Goal: Transaction & Acquisition: Purchase product/service

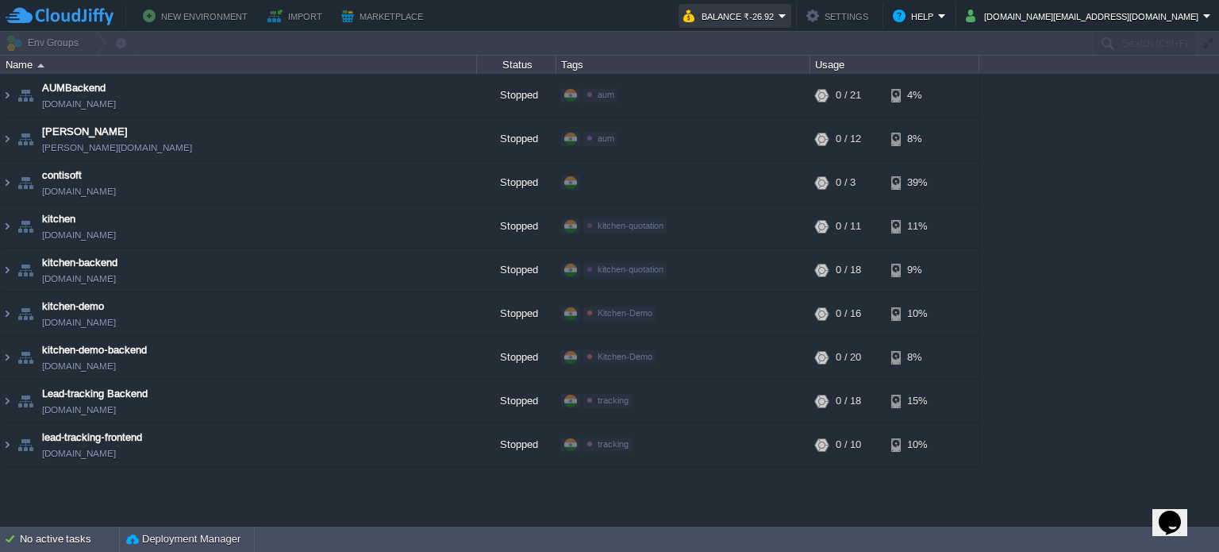
click at [779, 17] on button "Balance ₹-26.92" at bounding box center [730, 15] width 95 height 19
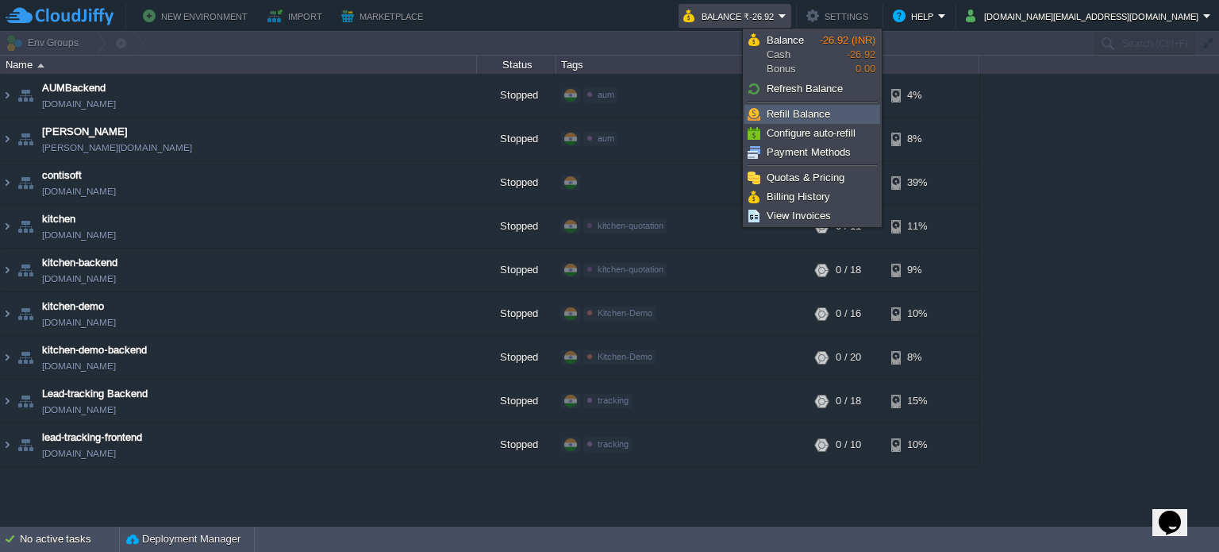
click at [819, 115] on span "Refill Balance" at bounding box center [798, 114] width 63 height 12
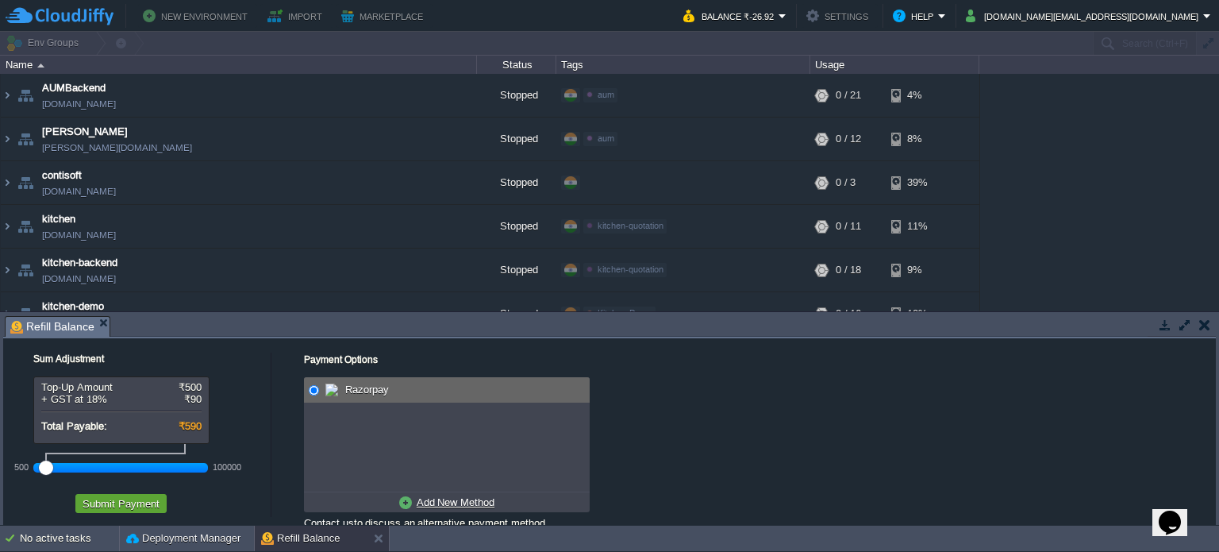
drag, startPoint x: 70, startPoint y: 472, endPoint x: 0, endPoint y: 463, distance: 70.4
click at [0, 463] on div "Tasks Activity Log Archive Git / SVN Refill Balance Sum Adjustment Top-Up Amoun…" at bounding box center [609, 418] width 1219 height 213
drag, startPoint x: 44, startPoint y: 467, endPoint x: 55, endPoint y: 467, distance: 10.3
click at [55, 467] on div at bounding box center [59, 467] width 14 height 14
drag, startPoint x: 55, startPoint y: 467, endPoint x: 47, endPoint y: 466, distance: 8.0
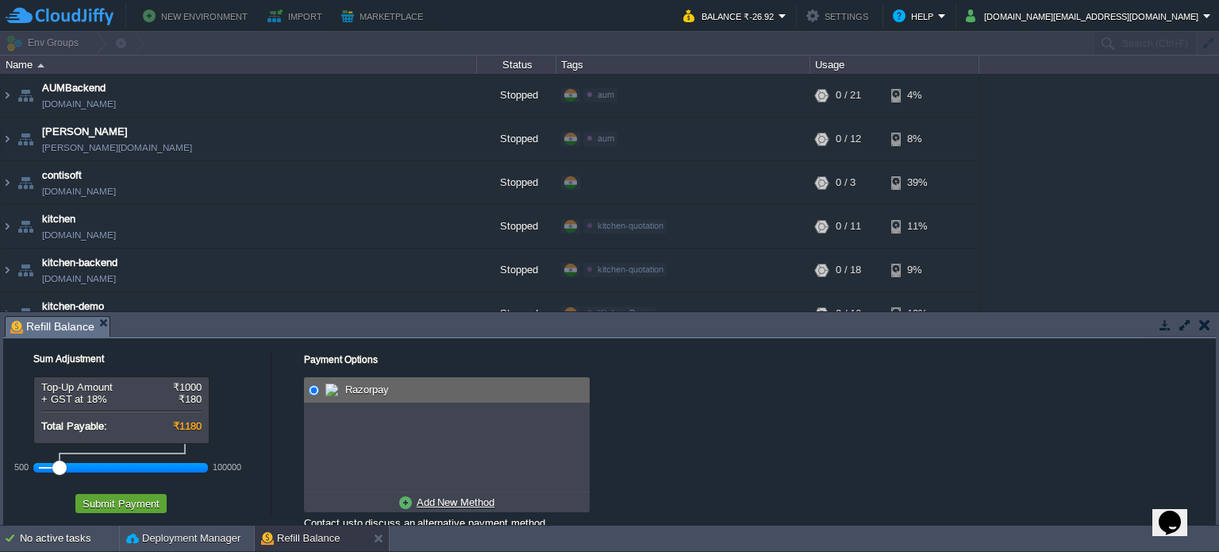
click at [47, 466] on div at bounding box center [121, 467] width 164 height 14
click at [54, 467] on div at bounding box center [59, 467] width 14 height 14
click at [56, 465] on div at bounding box center [59, 467] width 14 height 14
drag, startPoint x: 56, startPoint y: 465, endPoint x: 13, endPoint y: 466, distance: 43.7
click at [13, 466] on div "500 100000" at bounding box center [131, 462] width 238 height 37
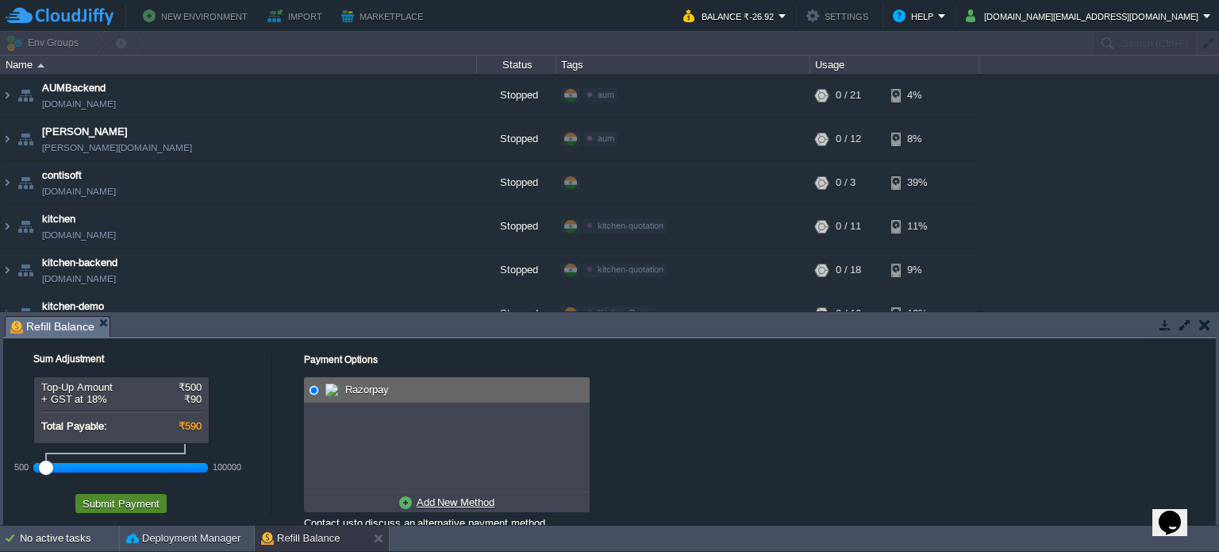
click at [102, 501] on button "Submit Payment" at bounding box center [121, 503] width 87 height 14
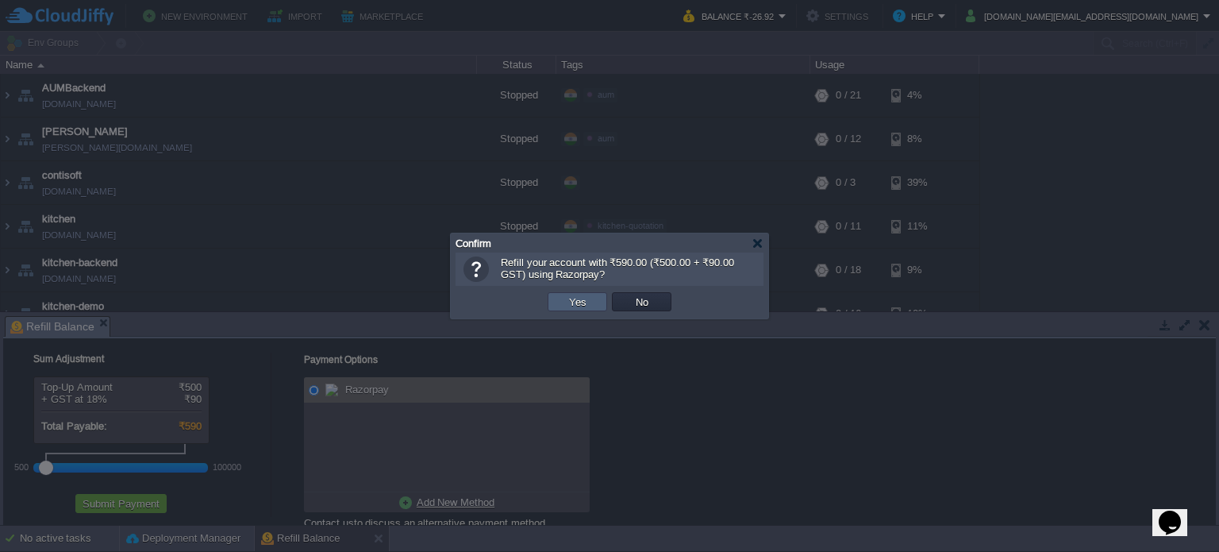
click at [577, 307] on button "Yes" at bounding box center [577, 301] width 27 height 14
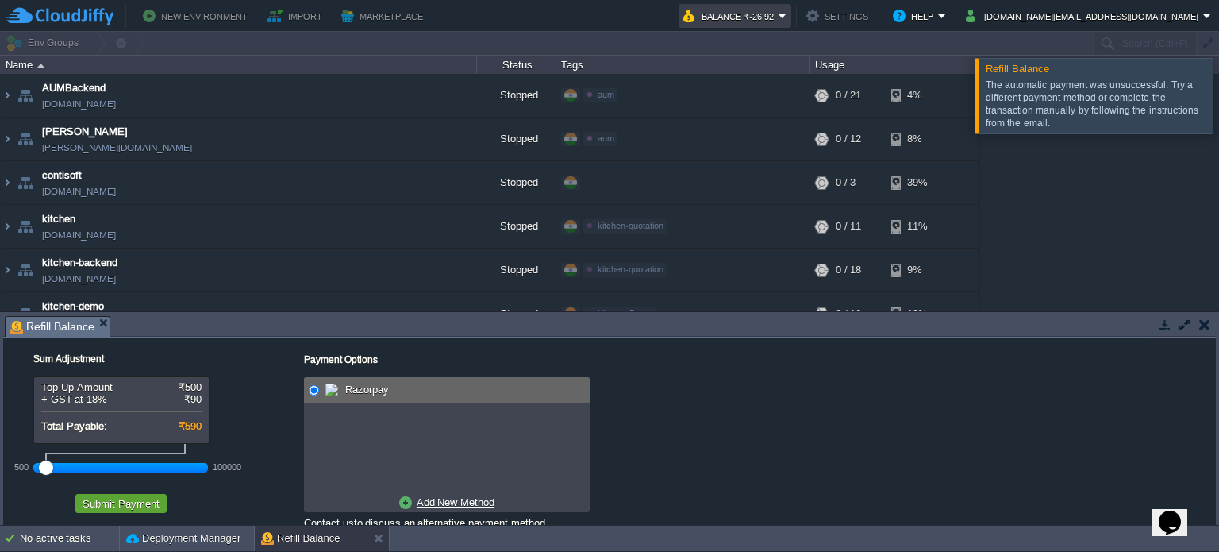
click at [787, 8] on em "Balance ₹-26.92" at bounding box center [734, 15] width 103 height 19
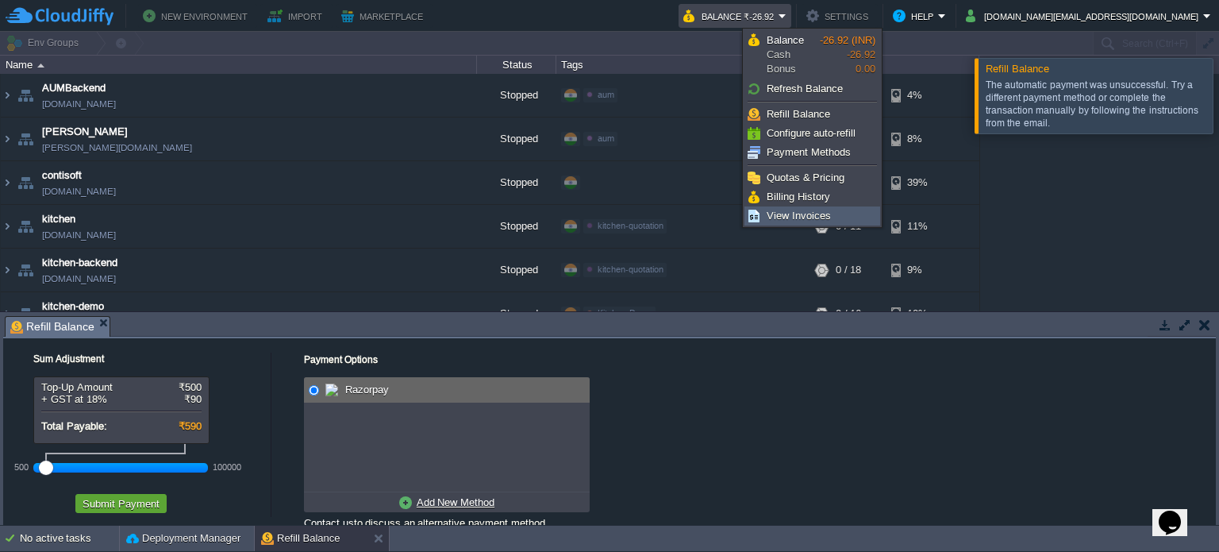
click at [788, 213] on span "View Invoices" at bounding box center [799, 216] width 64 height 12
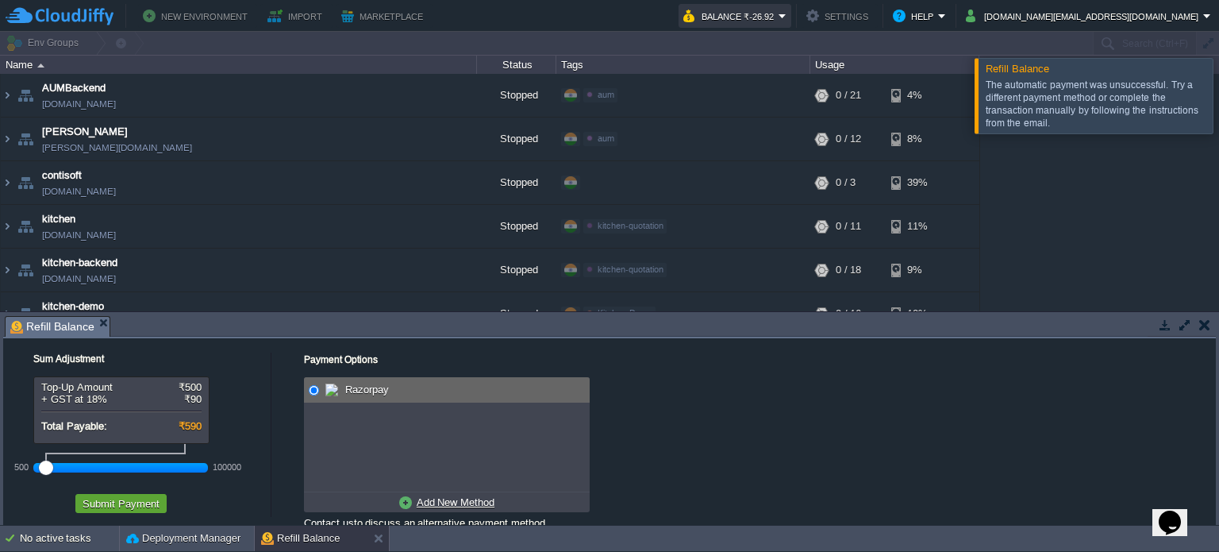
click at [779, 16] on button "Balance ₹-26.92" at bounding box center [730, 15] width 95 height 19
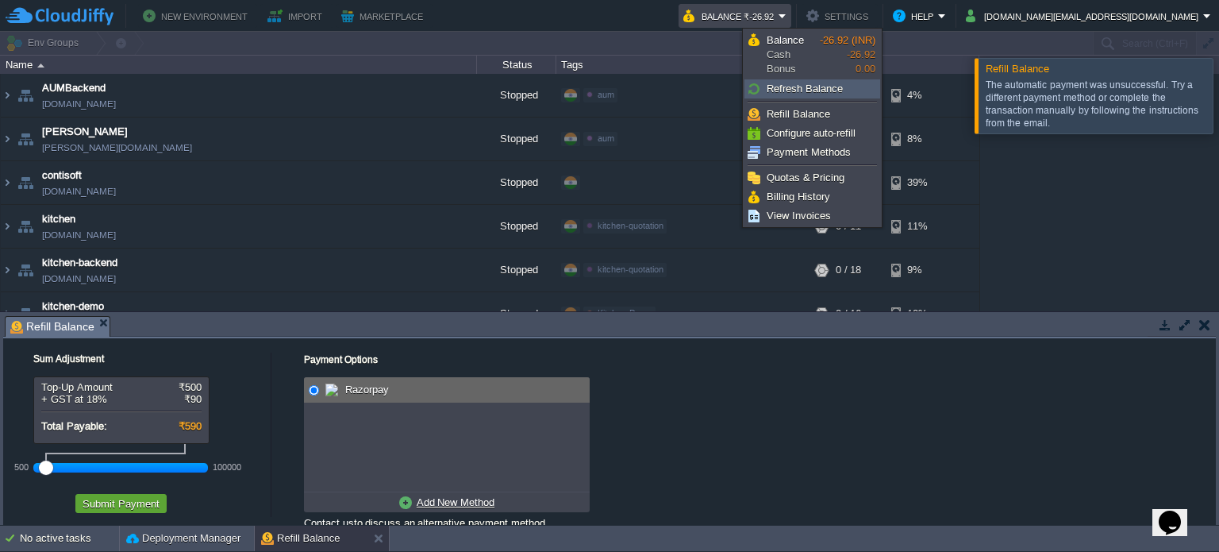
click at [797, 88] on span "Refresh Balance" at bounding box center [805, 89] width 76 height 12
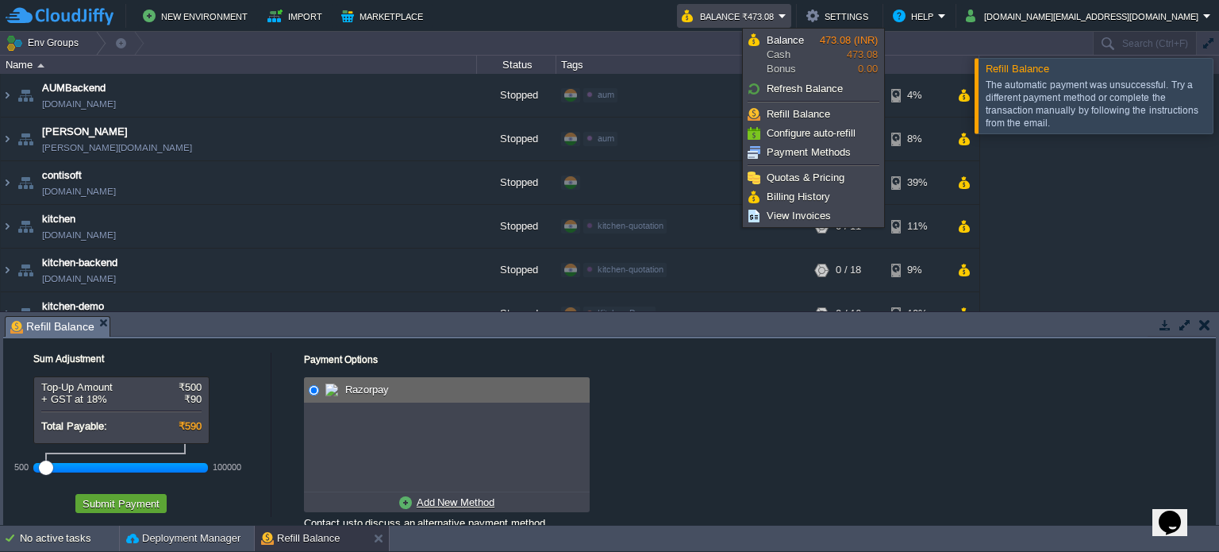
click at [797, 88] on span "Refresh Balance" at bounding box center [805, 89] width 76 height 12
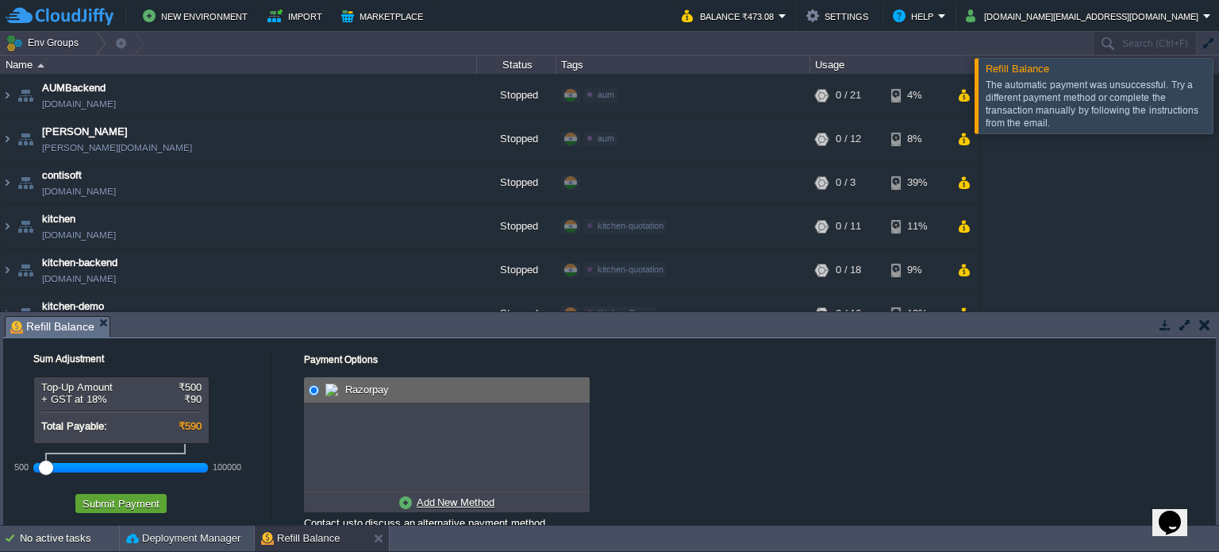
click at [1212, 325] on td at bounding box center [1204, 324] width 20 height 19
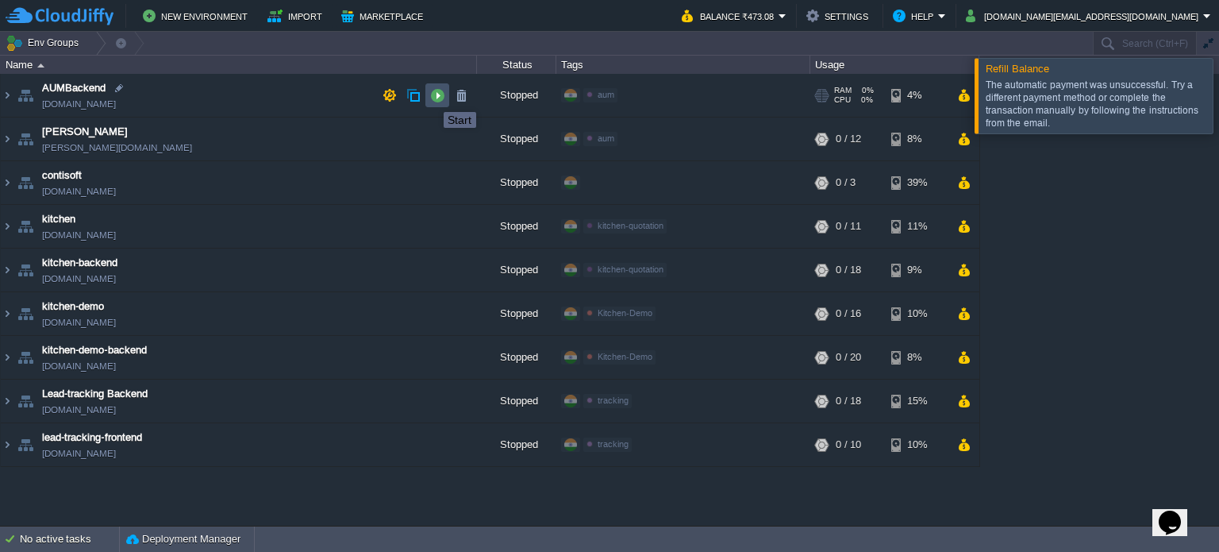
click at [432, 98] on button "button" at bounding box center [437, 95] width 14 height 14
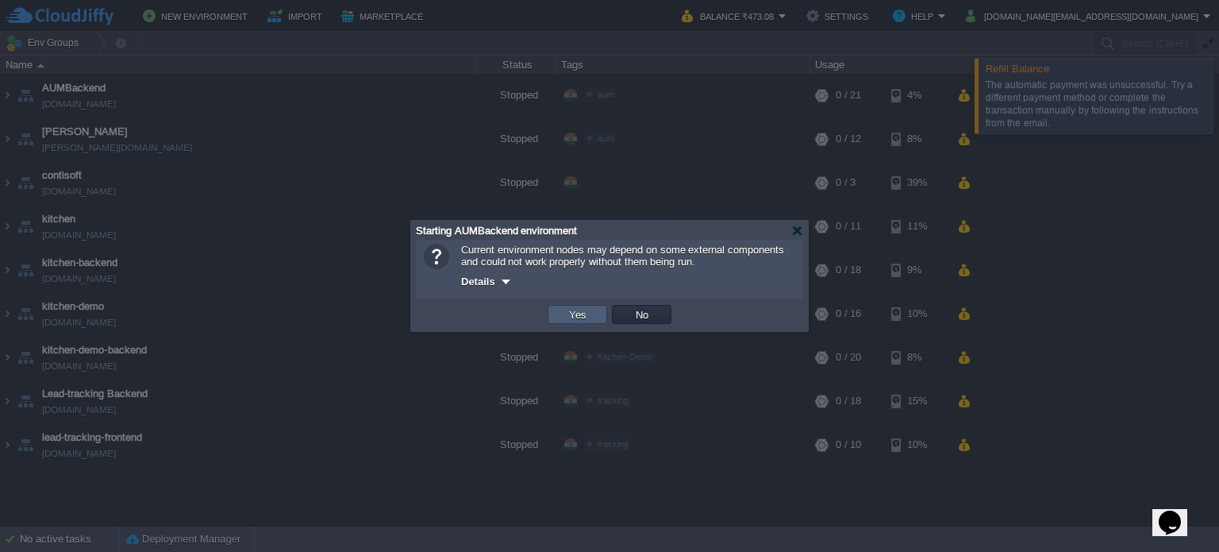
click at [564, 308] on button "Yes" at bounding box center [577, 314] width 27 height 14
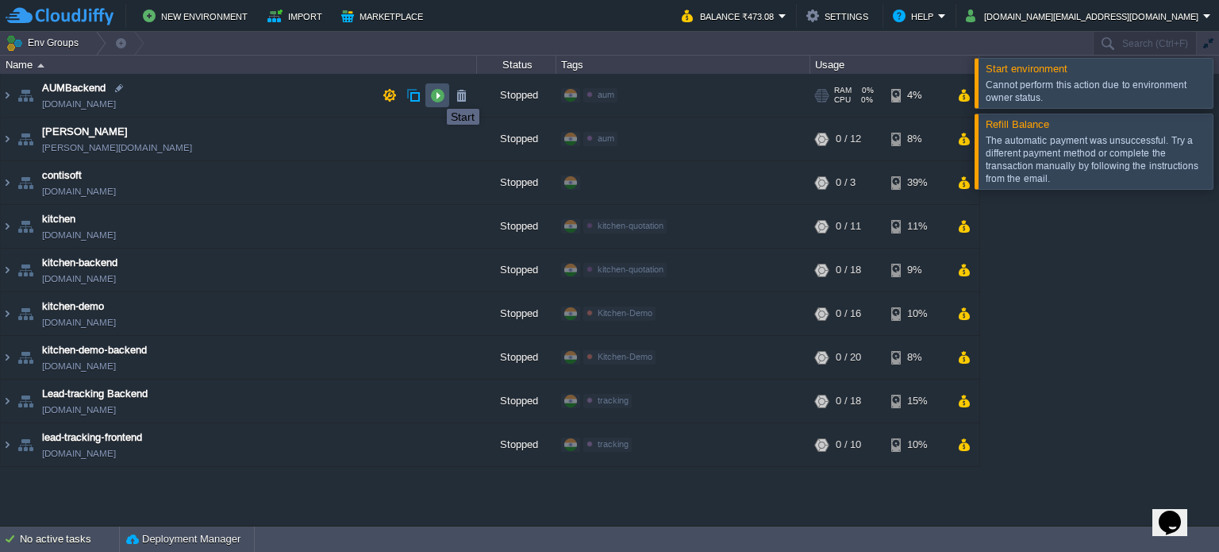
click at [435, 94] on button "button" at bounding box center [437, 95] width 14 height 14
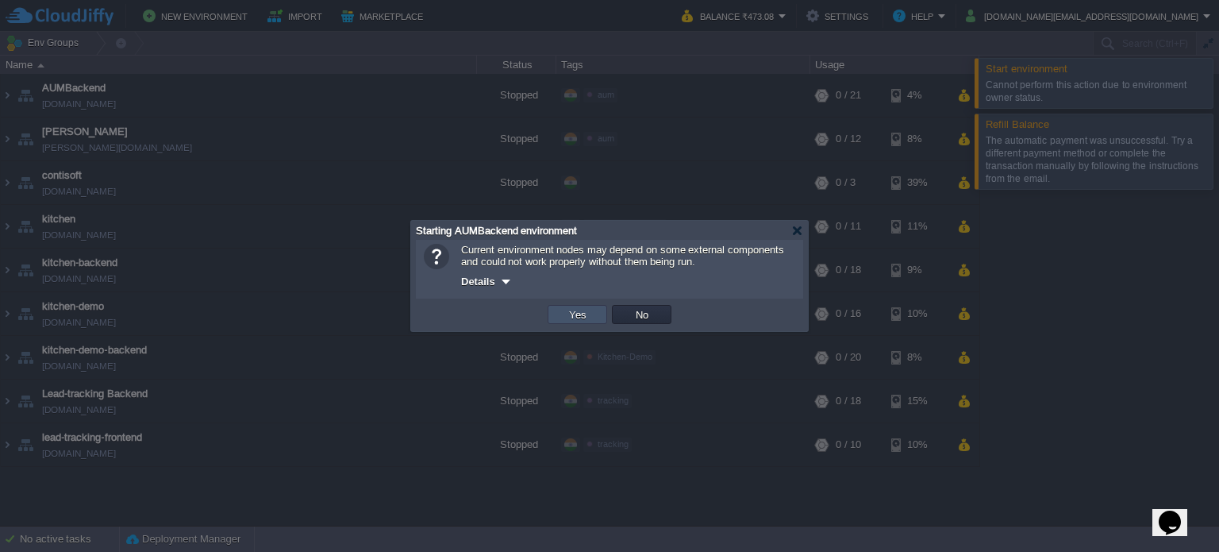
click at [574, 321] on button "Yes" at bounding box center [577, 314] width 27 height 14
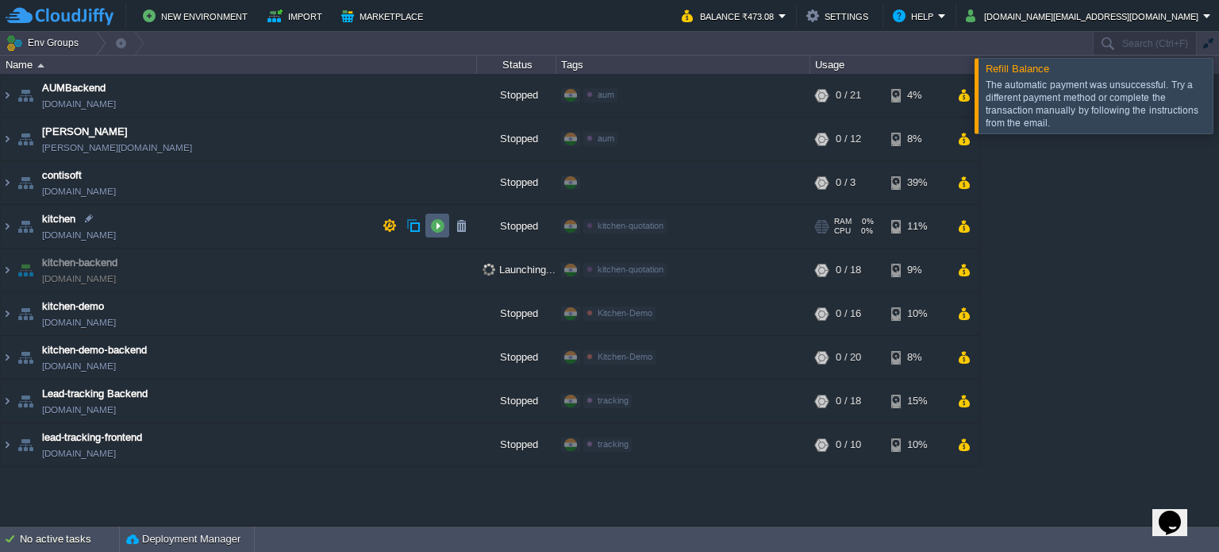
click at [428, 229] on td at bounding box center [437, 225] width 24 height 24
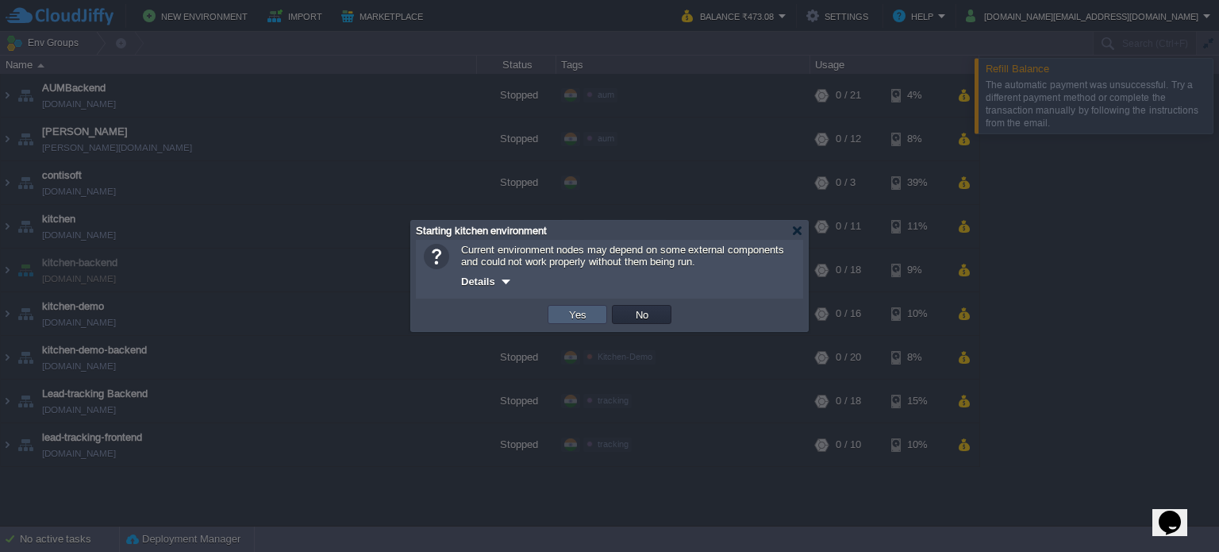
click at [584, 310] on button "Yes" at bounding box center [577, 314] width 27 height 14
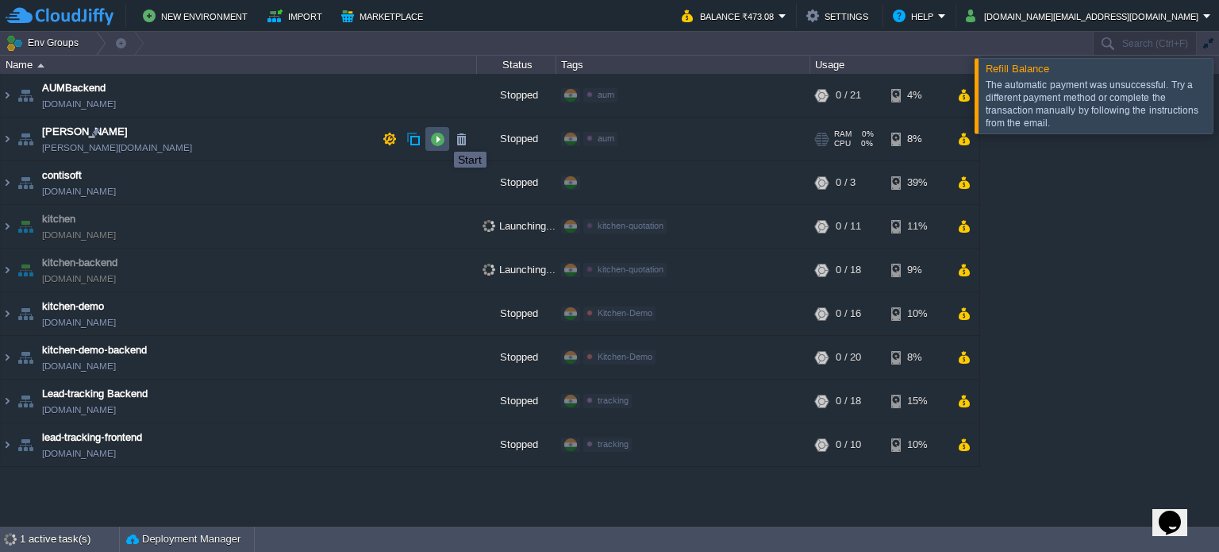
click at [440, 137] on button "button" at bounding box center [437, 139] width 14 height 14
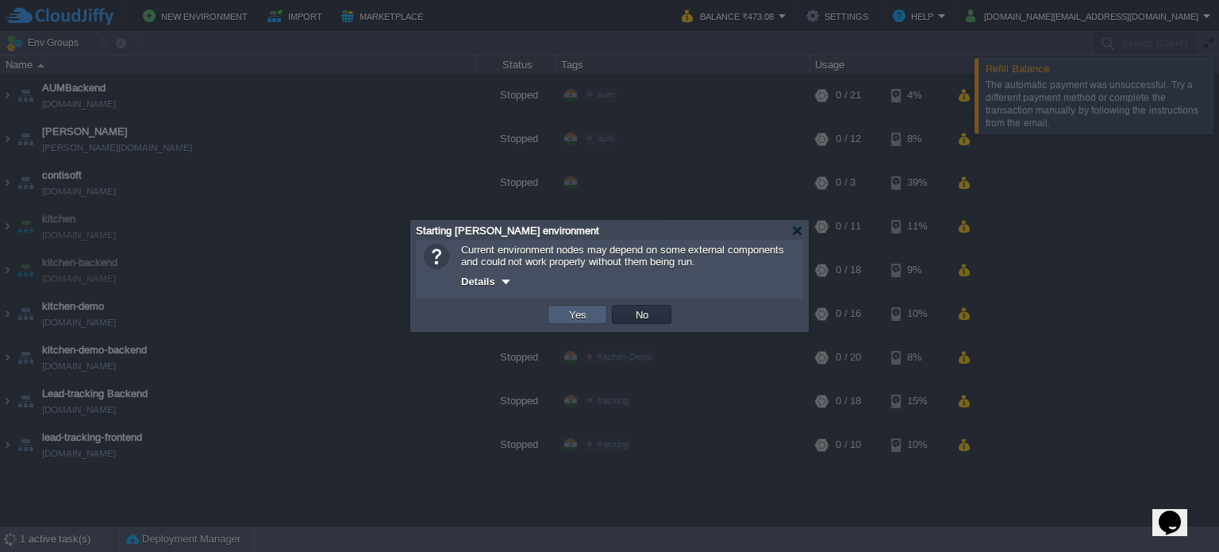
click at [567, 322] on td "Yes" at bounding box center [578, 314] width 60 height 19
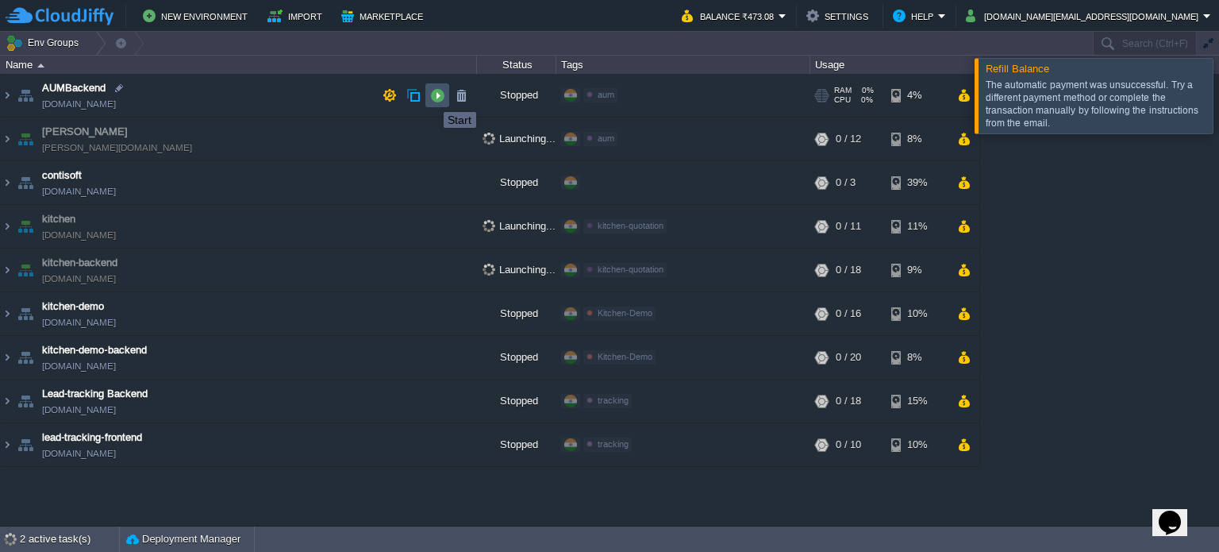
click at [435, 95] on button "button" at bounding box center [437, 95] width 14 height 14
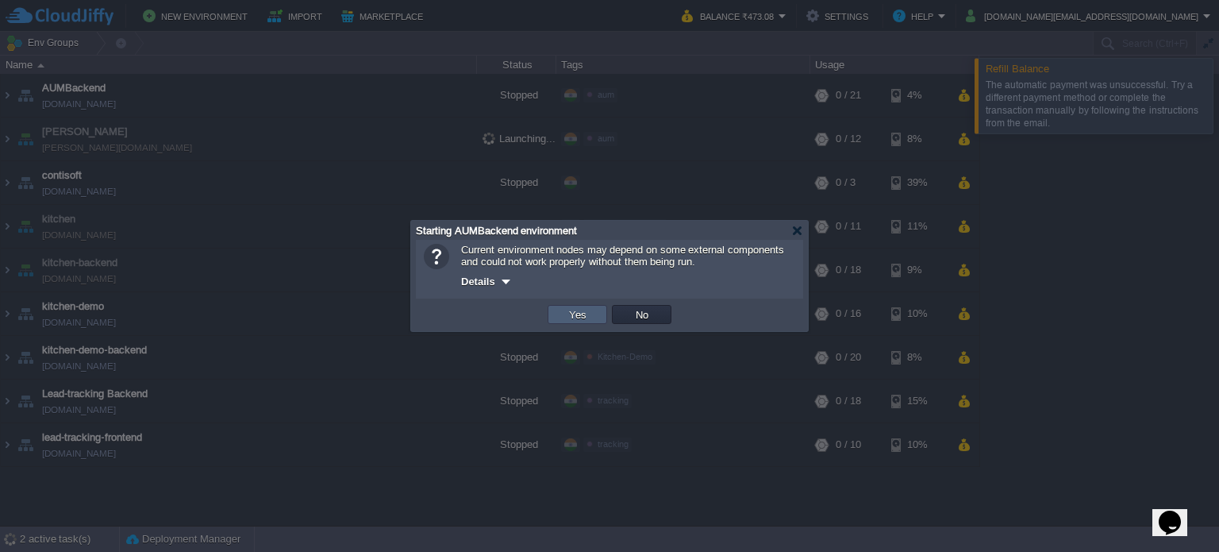
click at [563, 313] on td "Yes" at bounding box center [578, 314] width 60 height 19
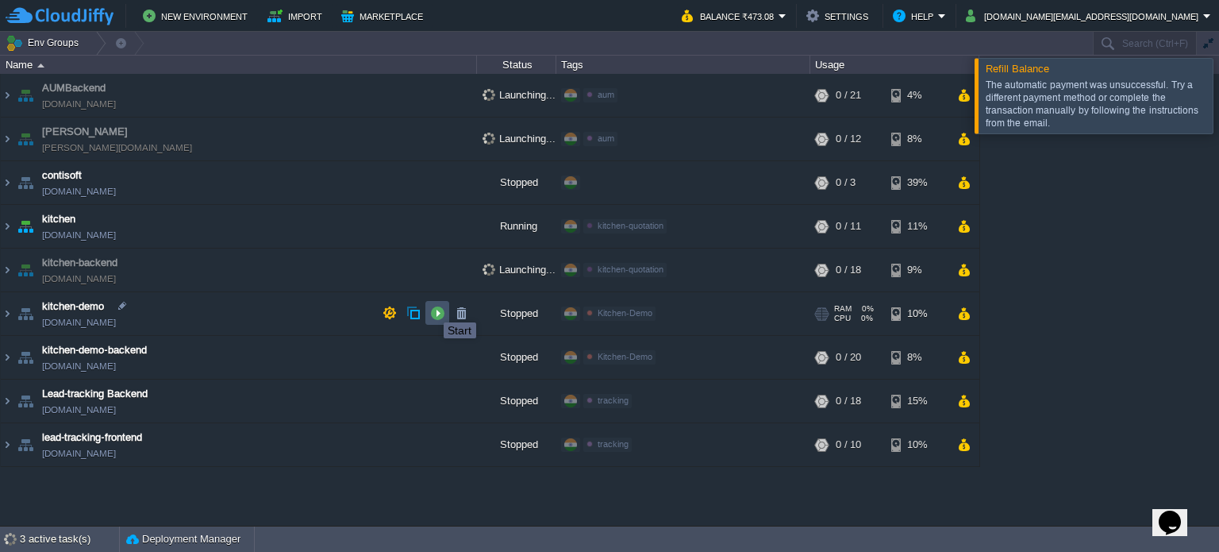
click at [434, 310] on button "button" at bounding box center [437, 313] width 14 height 14
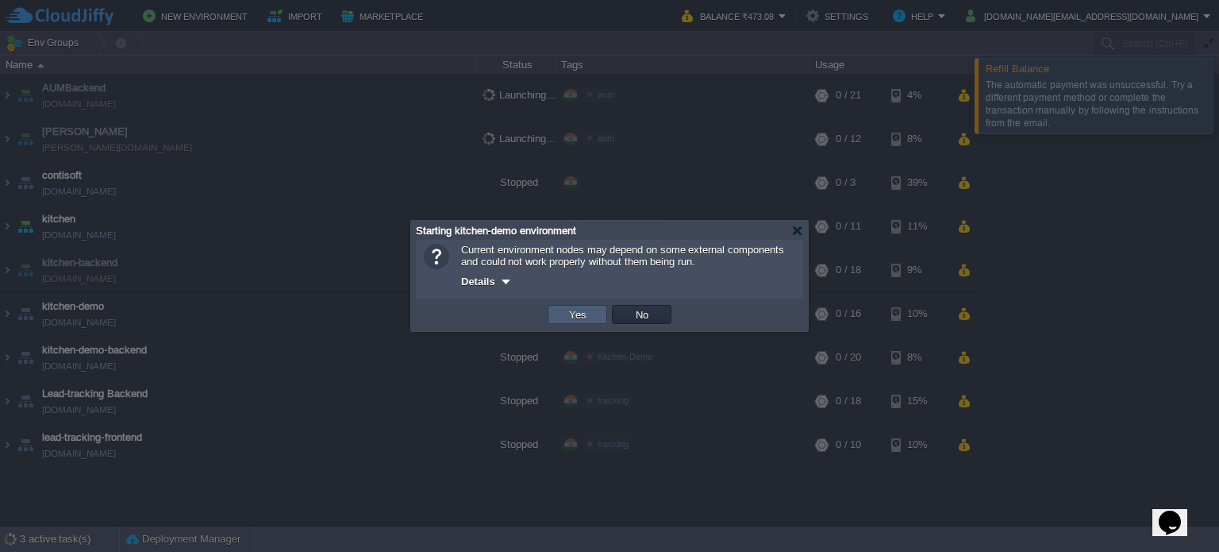
click at [594, 321] on td "Yes" at bounding box center [578, 314] width 60 height 19
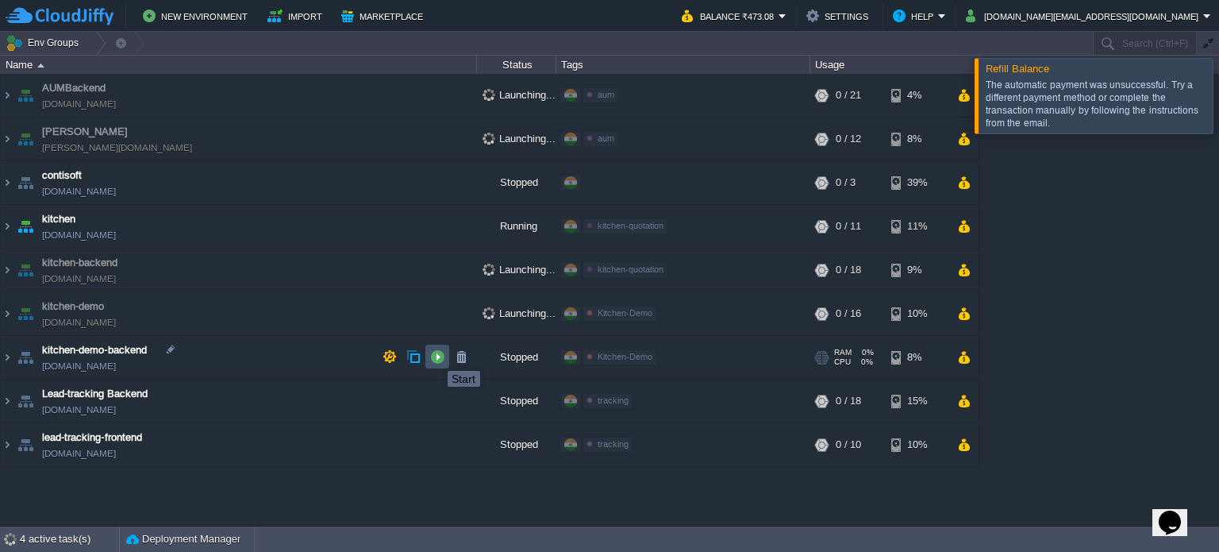
click at [436, 356] on button "button" at bounding box center [437, 356] width 14 height 14
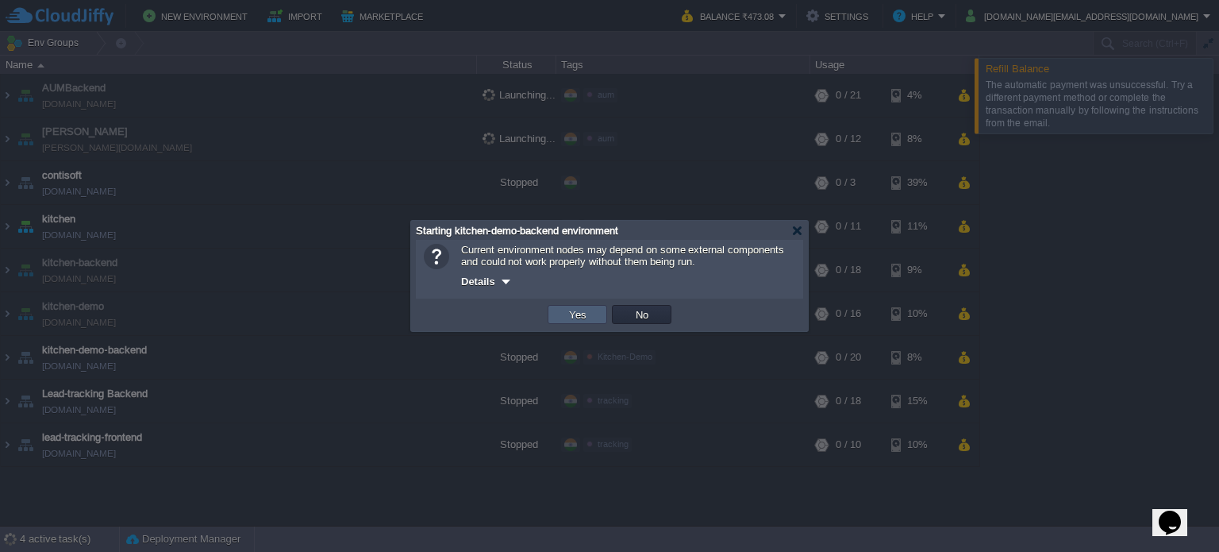
click at [574, 313] on button "Yes" at bounding box center [577, 314] width 27 height 14
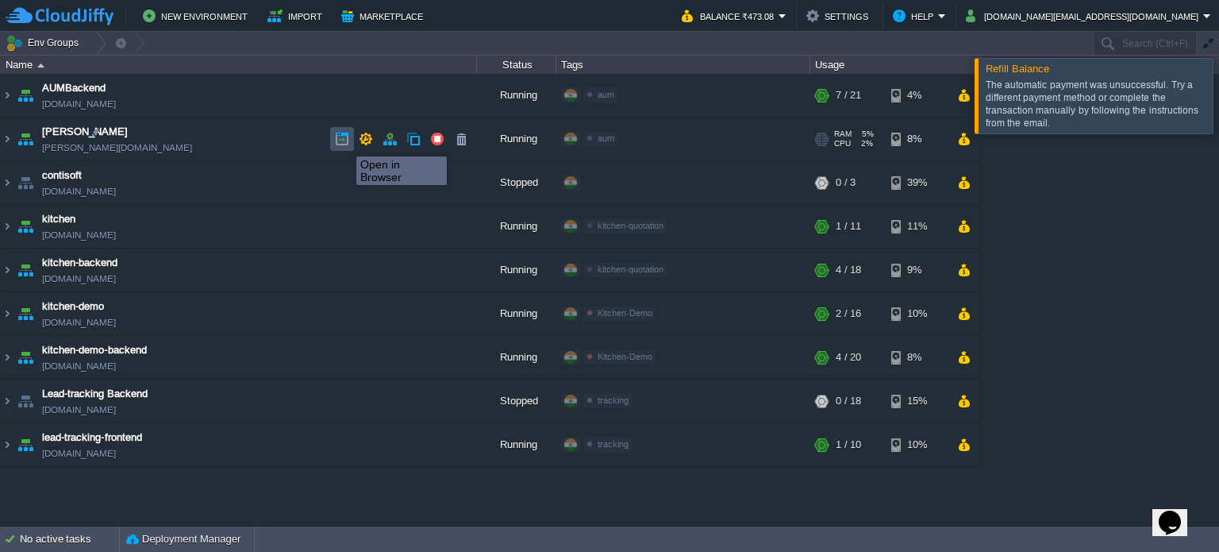
click at [344, 142] on button "button" at bounding box center [342, 139] width 14 height 14
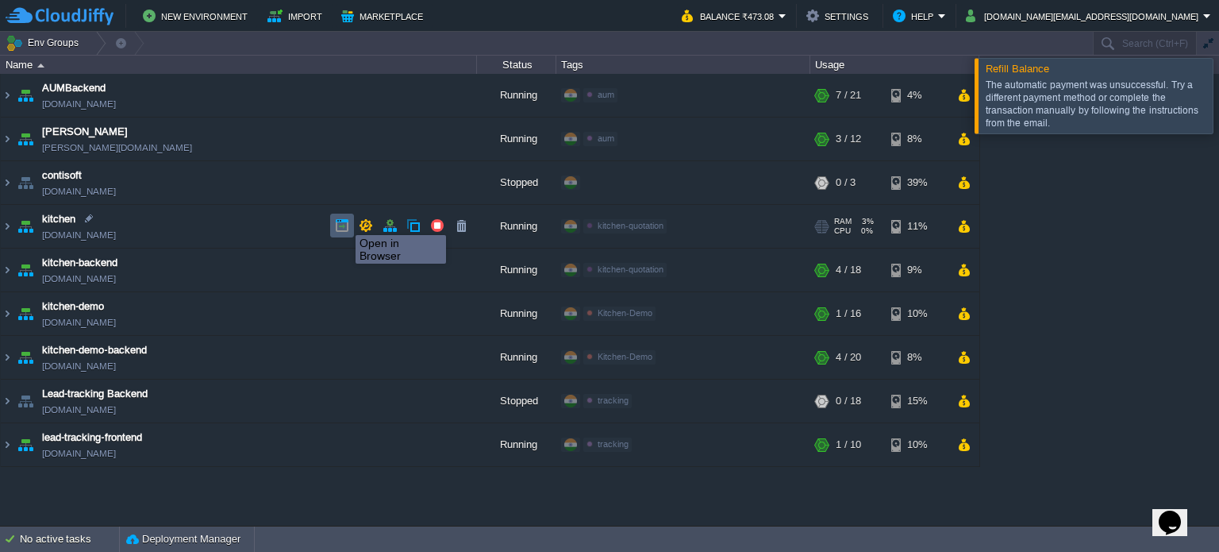
click at [344, 221] on button "button" at bounding box center [342, 225] width 14 height 14
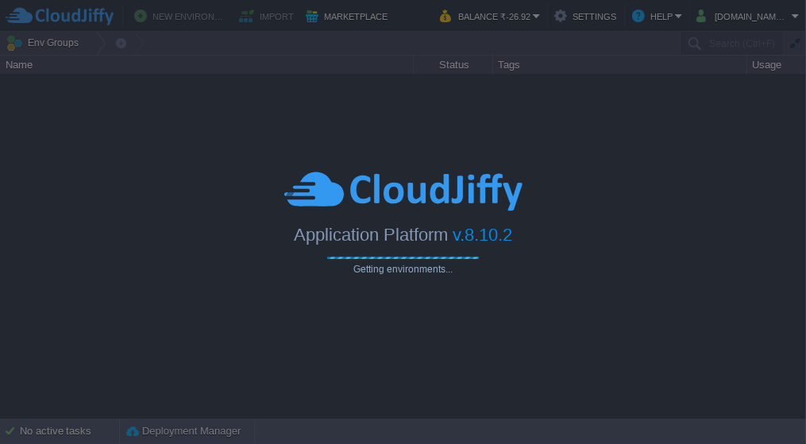
type input "Search (Ctrl+F)"
